Goal: Find specific page/section: Find specific page/section

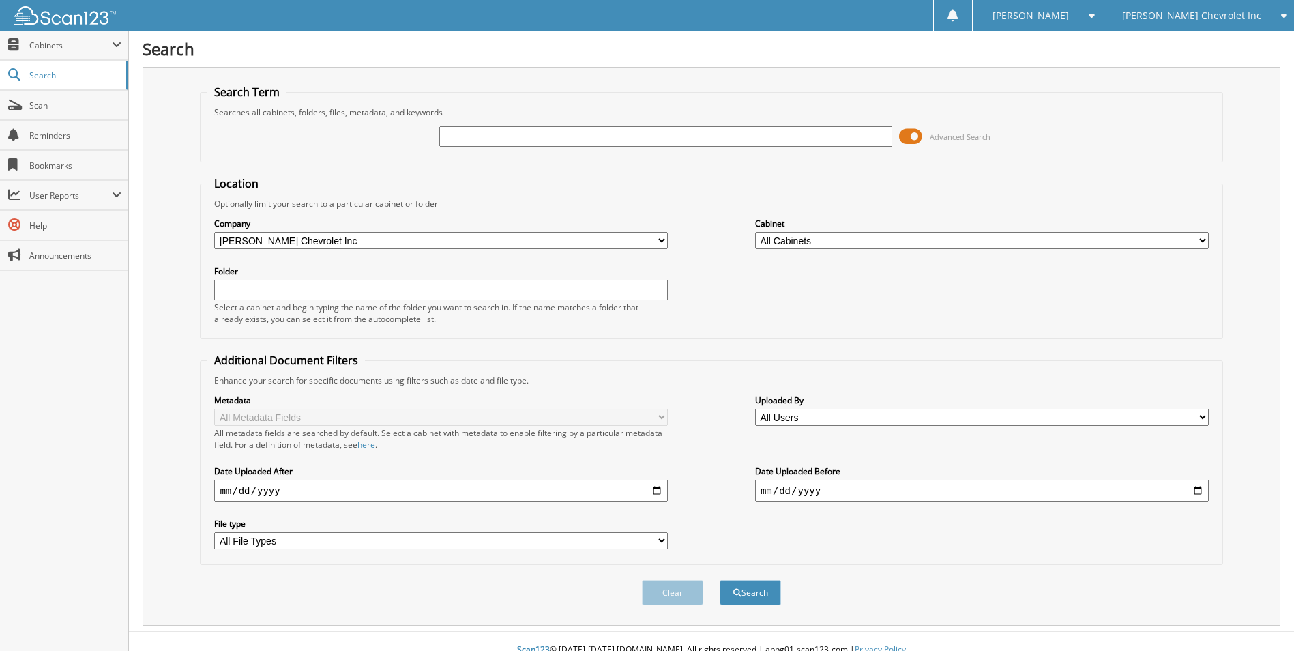
click at [453, 142] on input "text" at bounding box center [666, 136] width 454 height 20
type input "C"
type input "NZ140510"
click at [720, 580] on button "Search" at bounding box center [750, 592] width 61 height 25
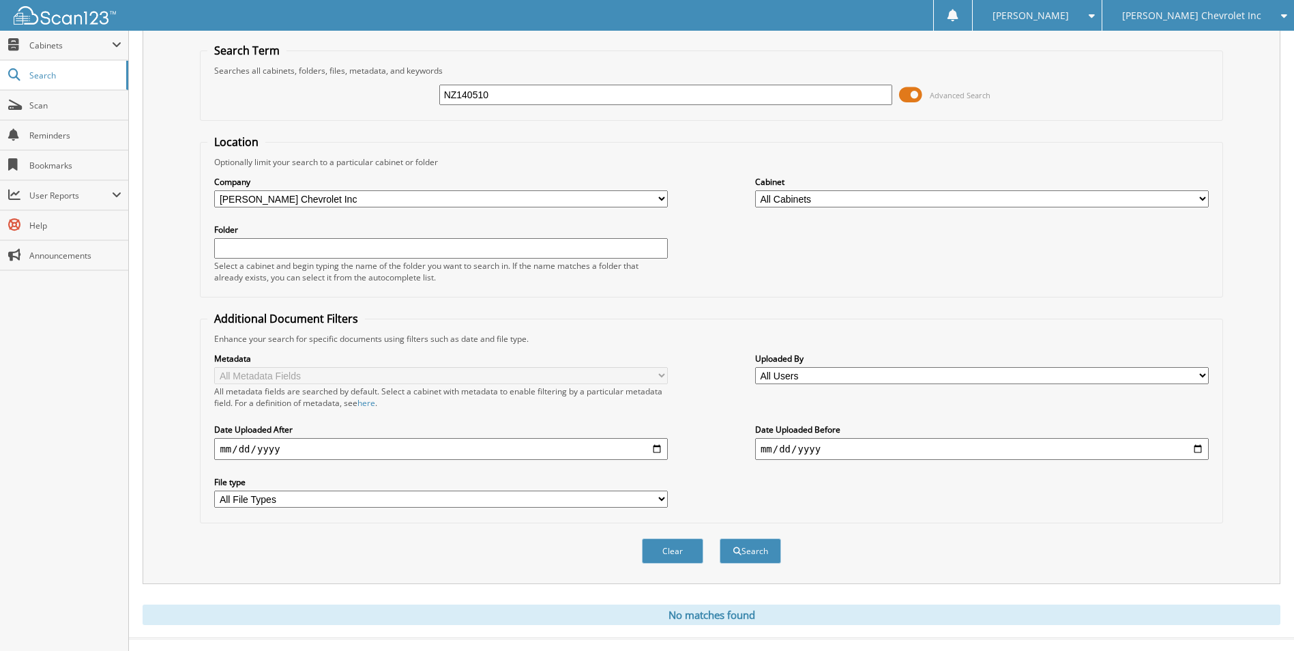
scroll to position [64, 0]
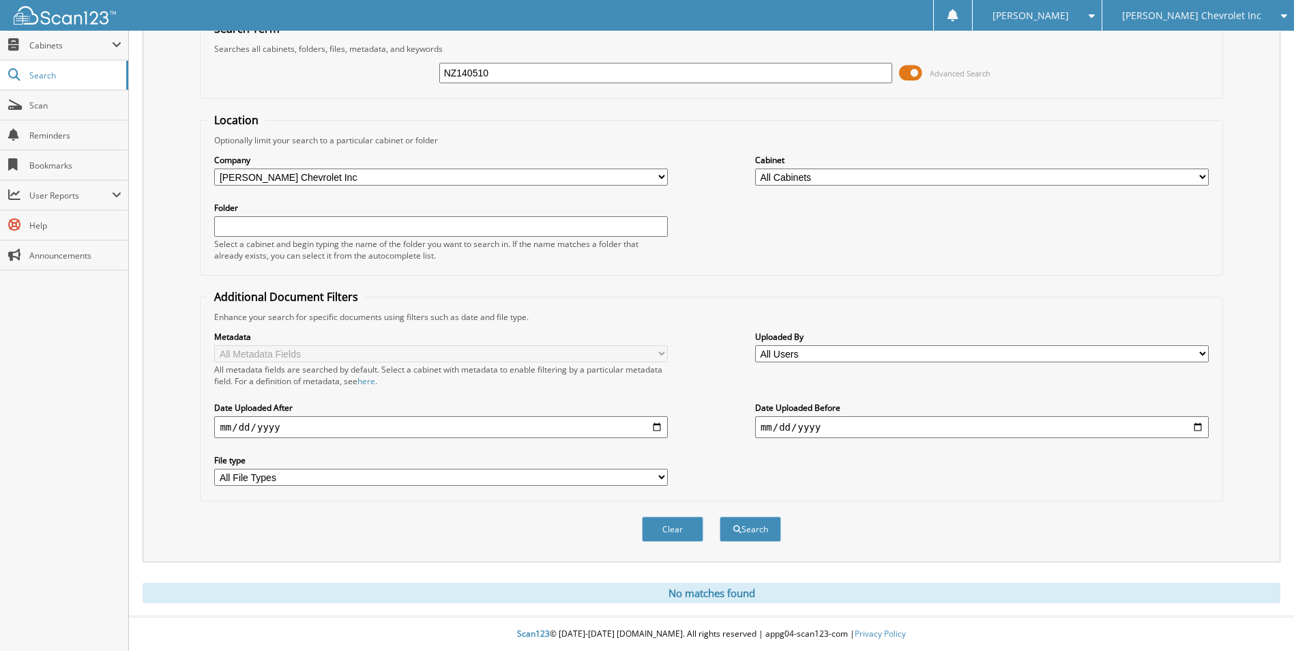
drag, startPoint x: 509, startPoint y: 75, endPoint x: 372, endPoint y: 51, distance: 138.5
click at [372, 51] on fieldset "Search Term Searches all cabinets, folders, files, metadata, and keywords NZ140…" at bounding box center [711, 60] width 1023 height 78
type input "232481"
click at [720, 516] on button "Search" at bounding box center [750, 528] width 61 height 25
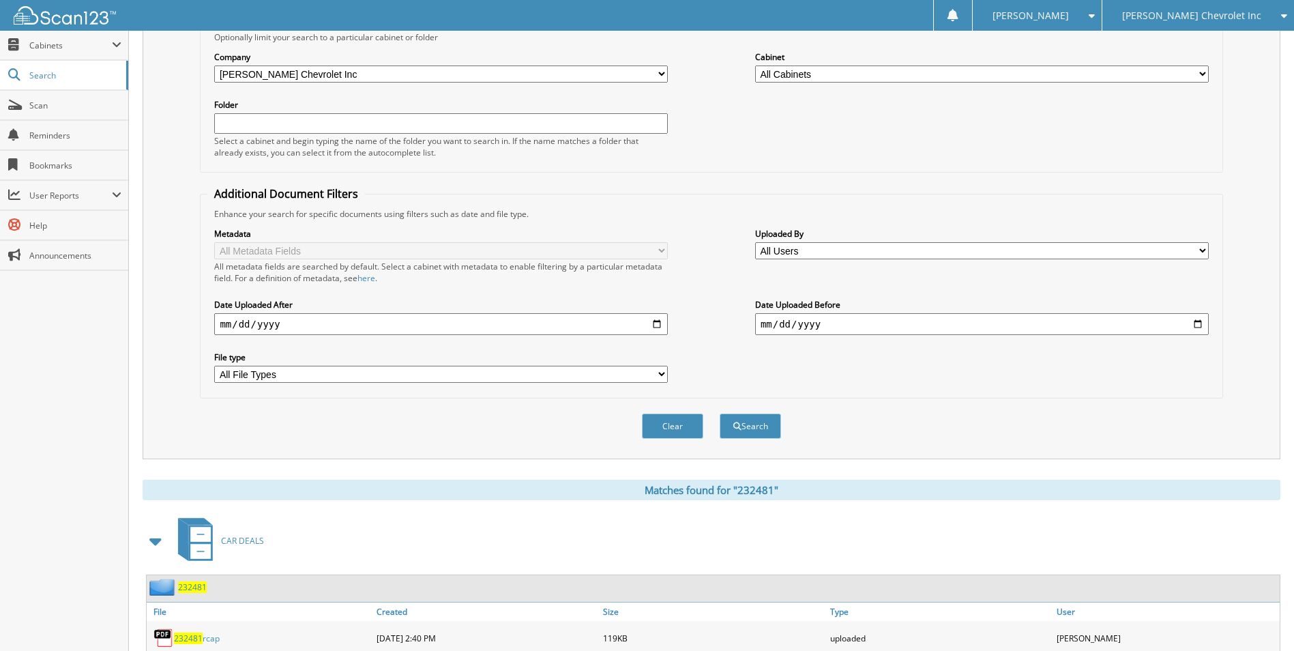
scroll to position [247, 0]
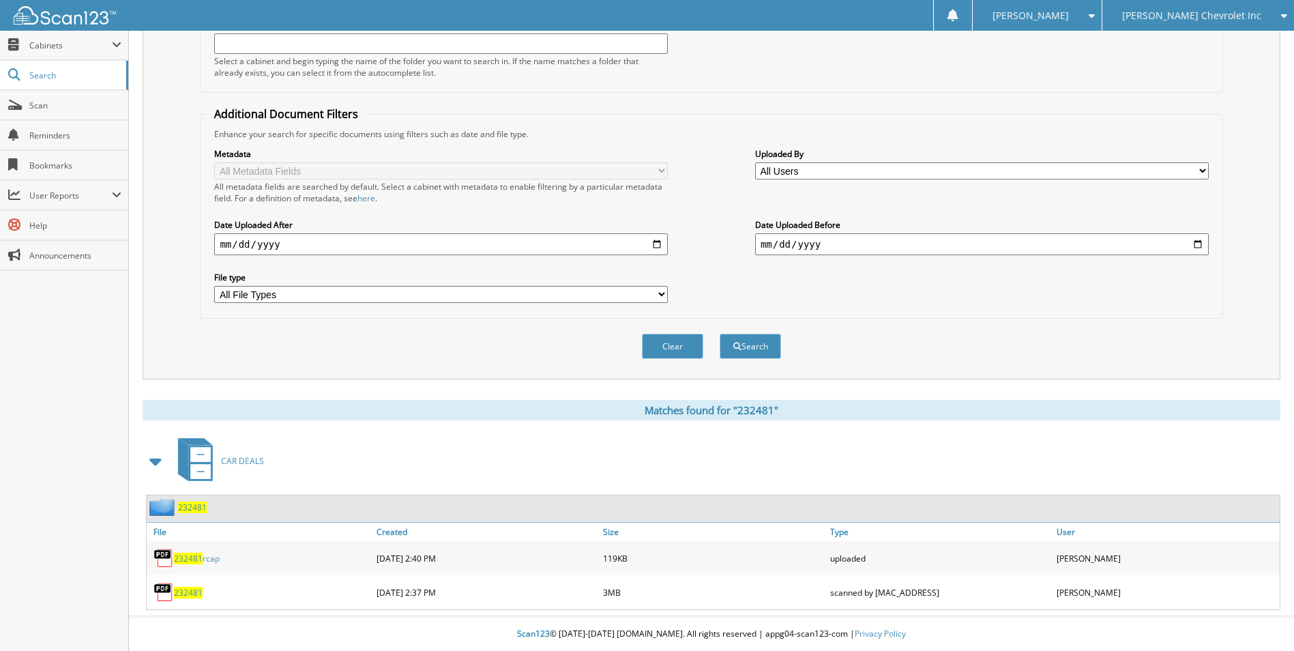
click at [184, 507] on span "232481" at bounding box center [192, 507] width 29 height 12
